Goal: Task Accomplishment & Management: Use online tool/utility

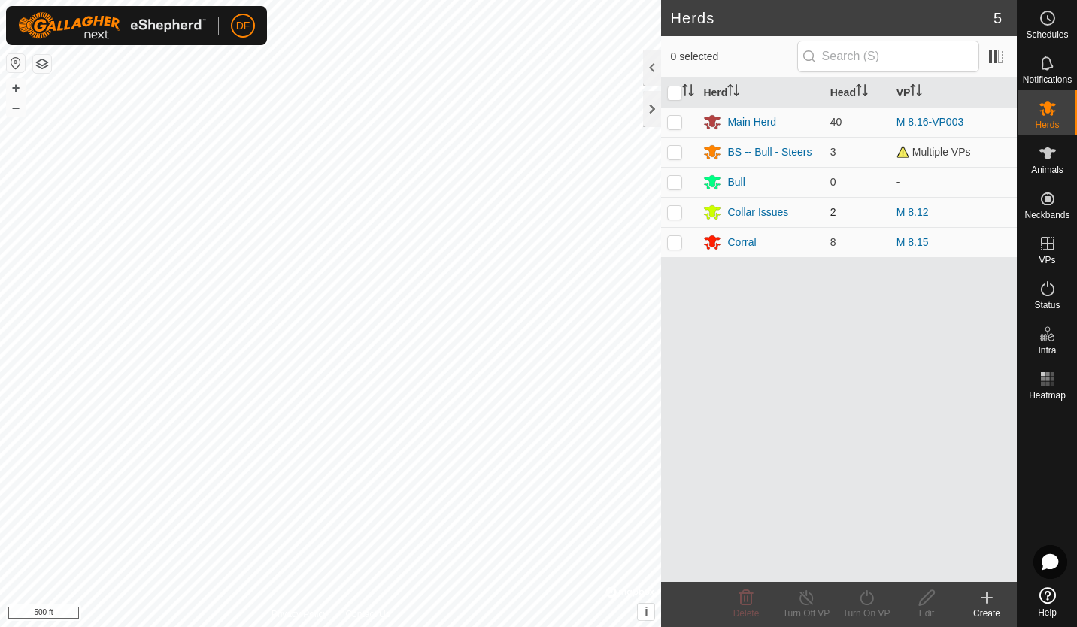
click at [676, 211] on p-checkbox at bounding box center [674, 212] width 15 height 12
checkbox input "true"
click at [910, 212] on link "M 8.12" at bounding box center [912, 212] width 32 height 12
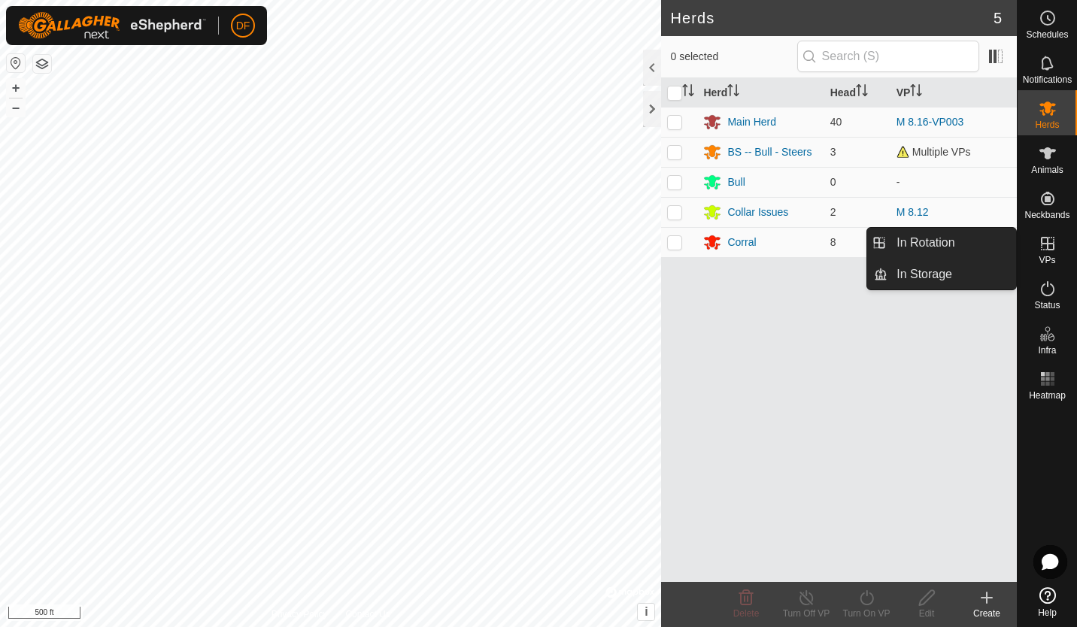
click at [1048, 253] on es-virtualpaddocks-svg-icon at bounding box center [1047, 244] width 27 height 24
click at [933, 246] on link "In Rotation" at bounding box center [951, 243] width 129 height 30
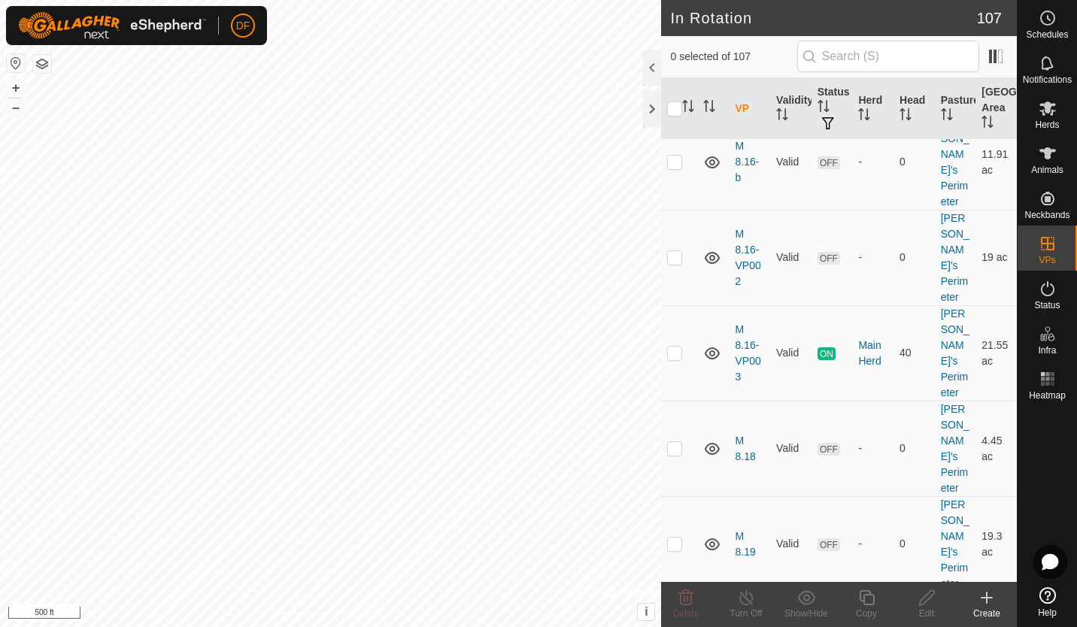
scroll to position [5639, 0]
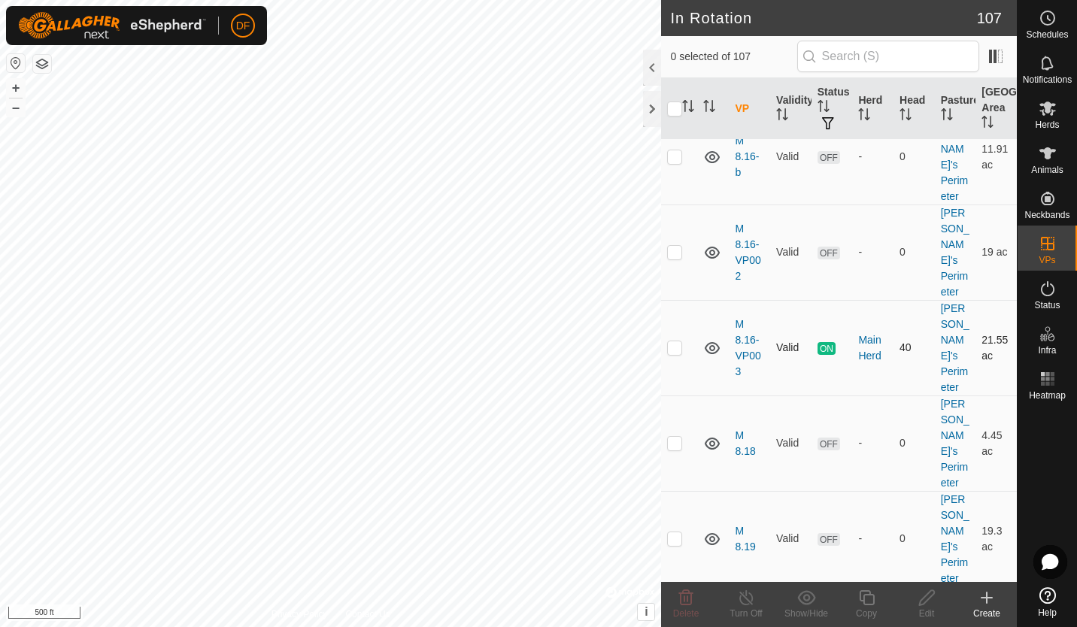
click at [674, 341] on p-checkbox at bounding box center [674, 347] width 15 height 12
checkbox input "true"
click at [863, 603] on icon at bounding box center [866, 597] width 15 height 15
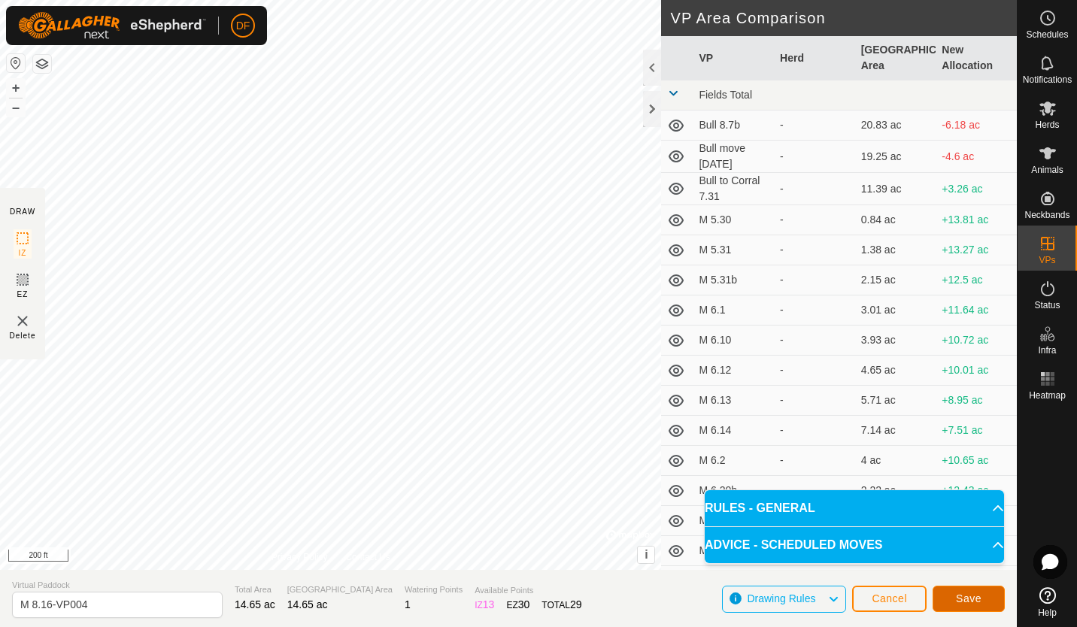
click at [962, 595] on span "Save" at bounding box center [969, 598] width 26 height 12
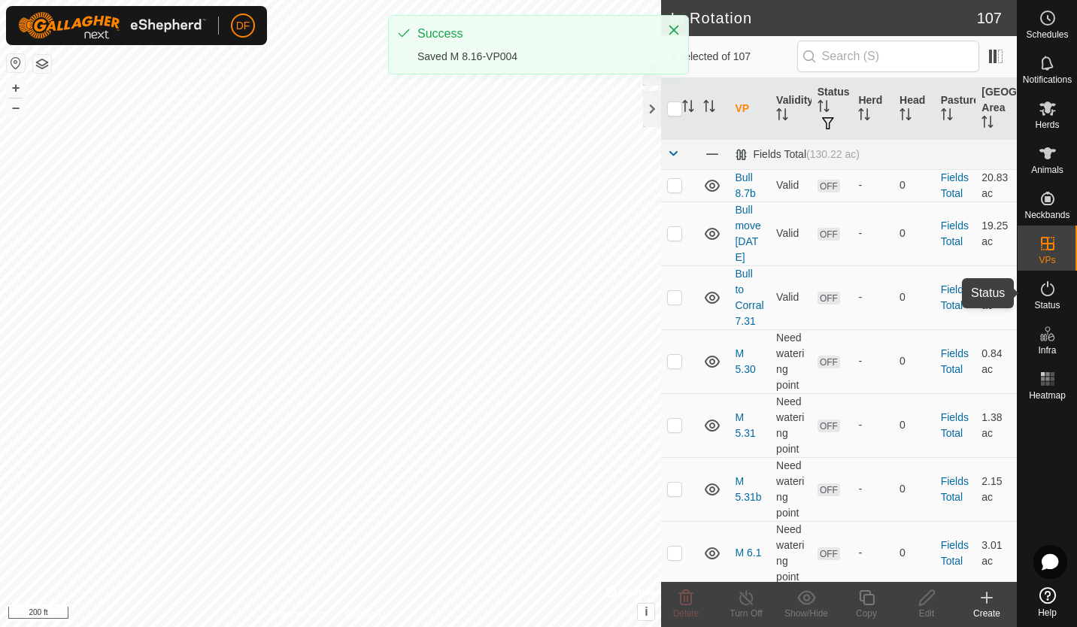
click at [1052, 129] on span "Herds" at bounding box center [1046, 124] width 24 height 9
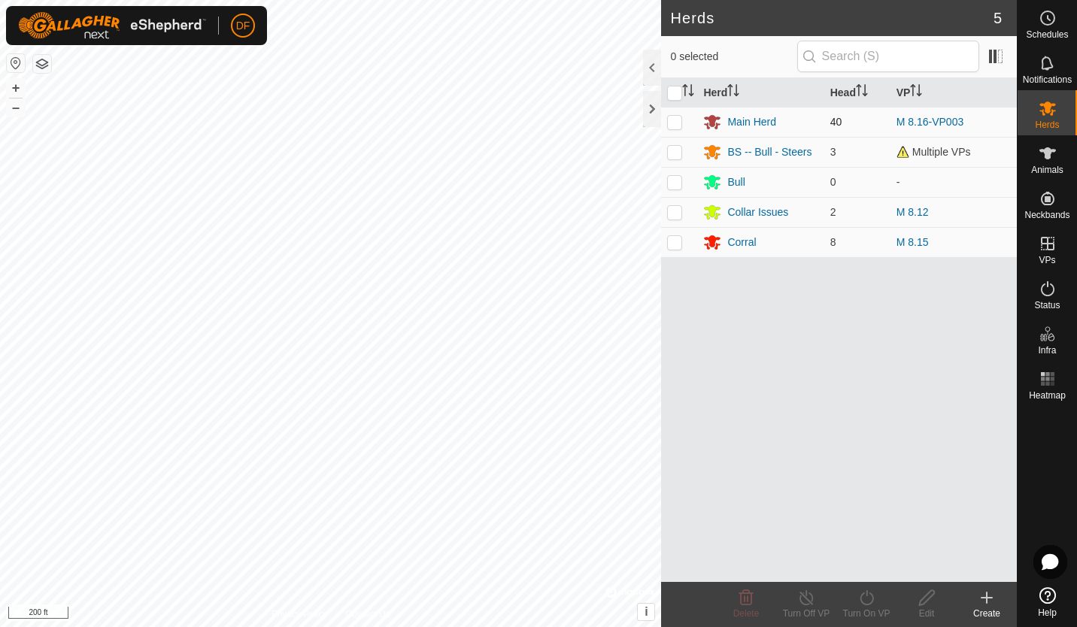
click at [674, 122] on p-checkbox at bounding box center [674, 122] width 15 height 12
checkbox input "true"
click at [868, 607] on div "Turn On VP" at bounding box center [866, 614] width 60 height 14
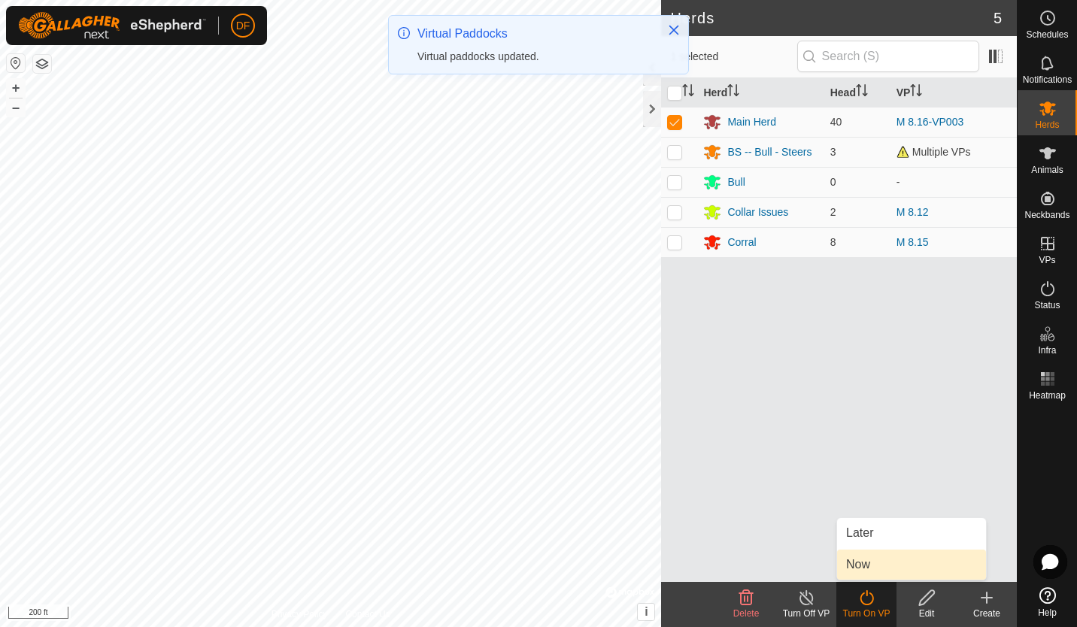
click at [863, 561] on link "Now" at bounding box center [911, 565] width 149 height 30
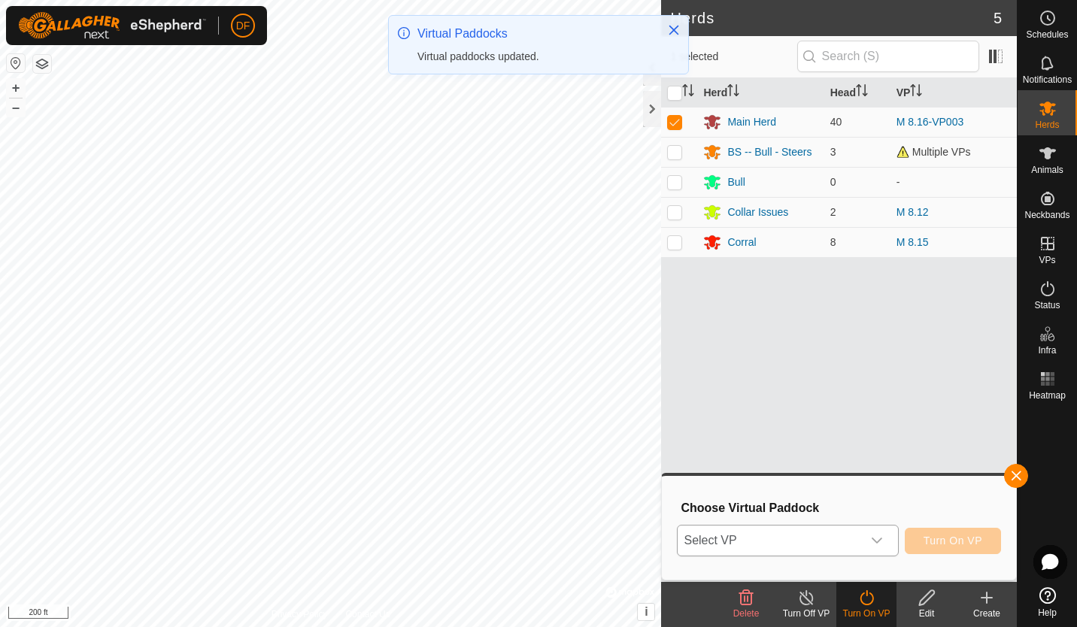
click at [880, 539] on icon "dropdown trigger" at bounding box center [877, 541] width 12 height 12
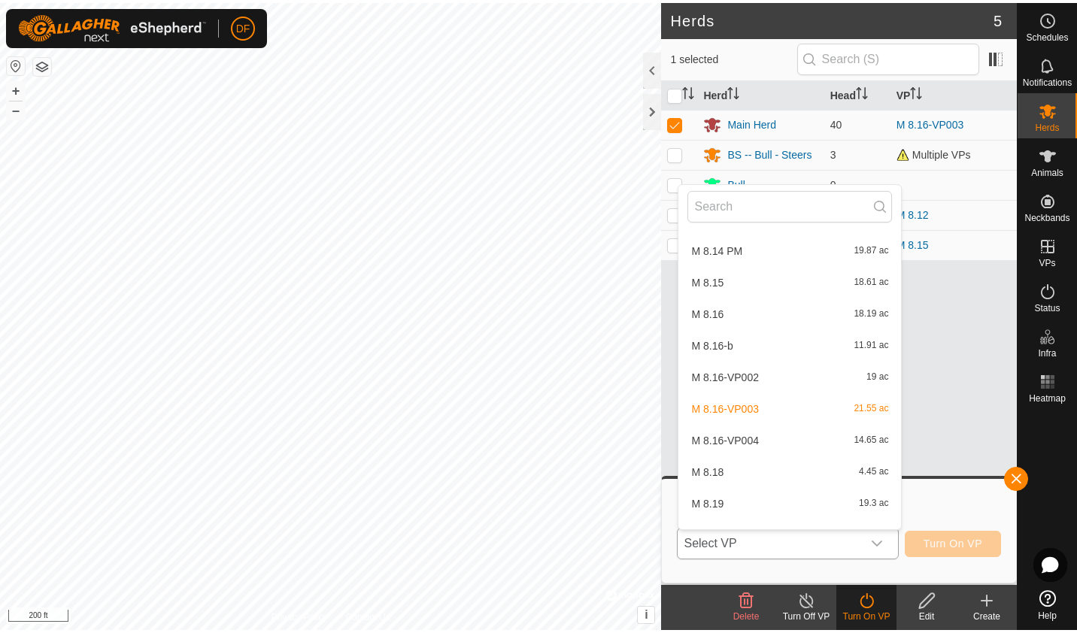
scroll to position [3088, 0]
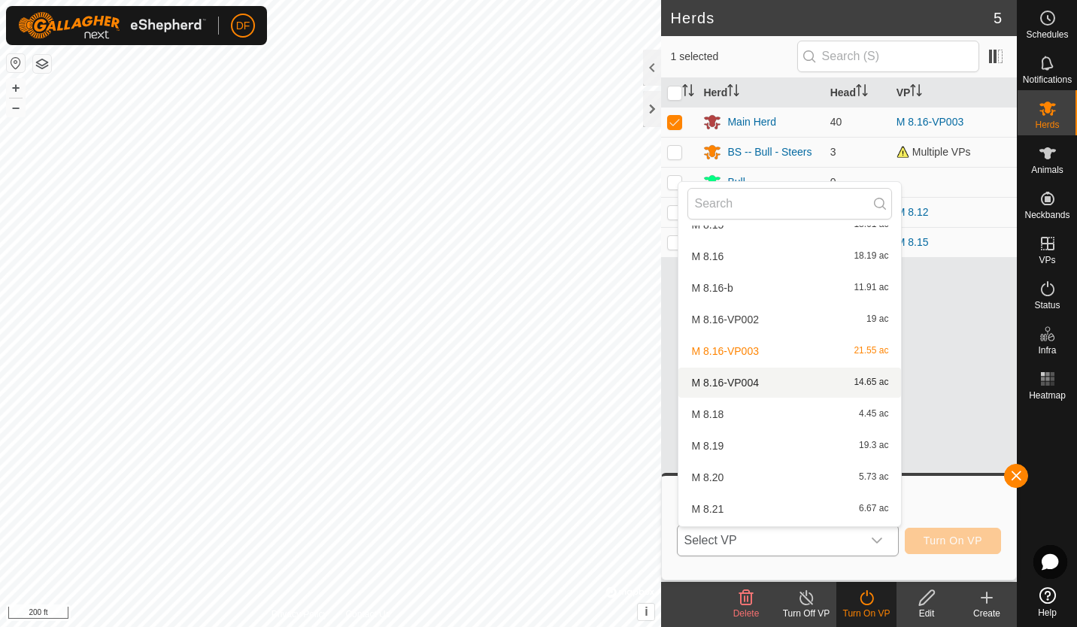
click at [757, 380] on li "M 8.16-VP004 14.65 ac" at bounding box center [789, 383] width 223 height 30
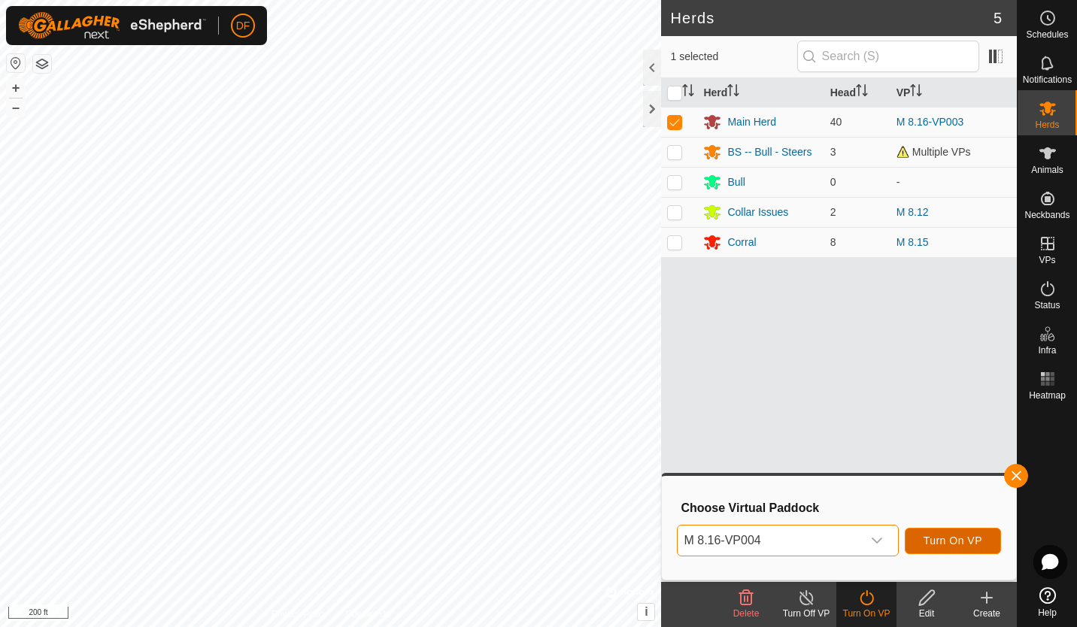
click at [965, 538] on span "Turn On VP" at bounding box center [952, 541] width 59 height 12
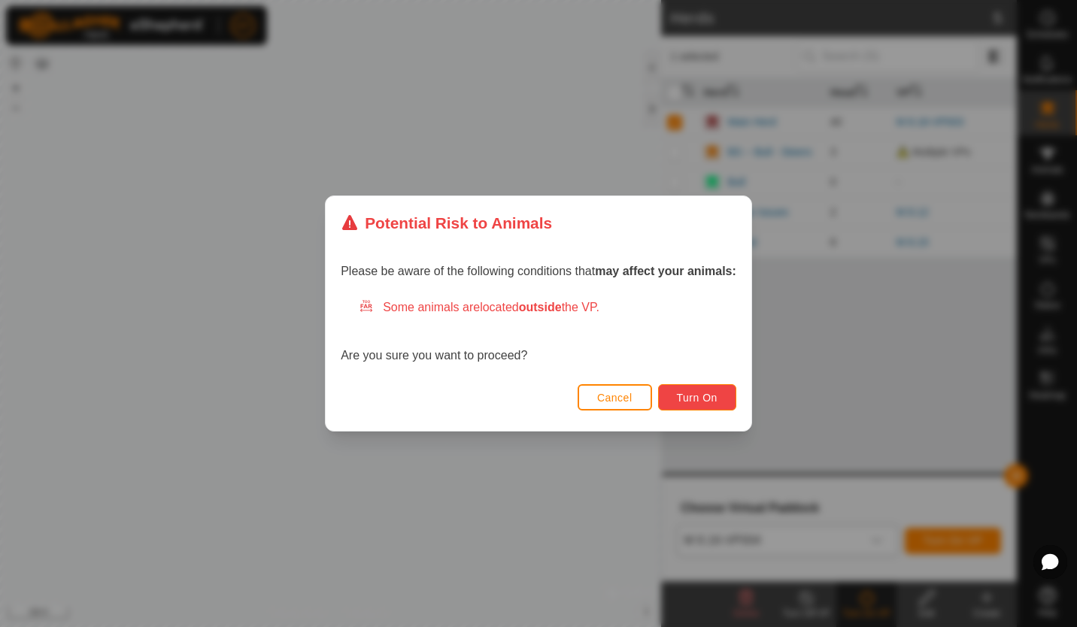
click at [702, 395] on span "Turn On" at bounding box center [697, 398] width 41 height 12
